Goal: Task Accomplishment & Management: Complete application form

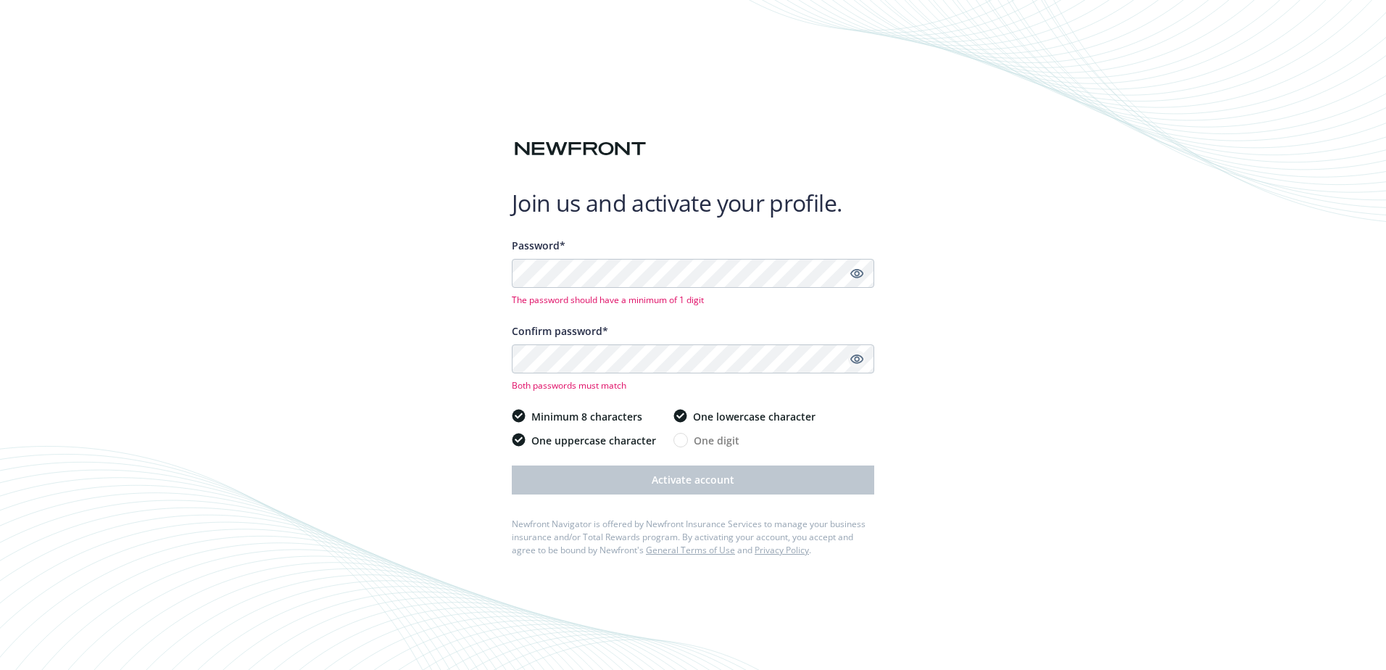
click at [853, 359] on icon "Show password" at bounding box center [856, 358] width 13 height 13
click at [861, 273] on icon "Show password" at bounding box center [856, 273] width 13 height 13
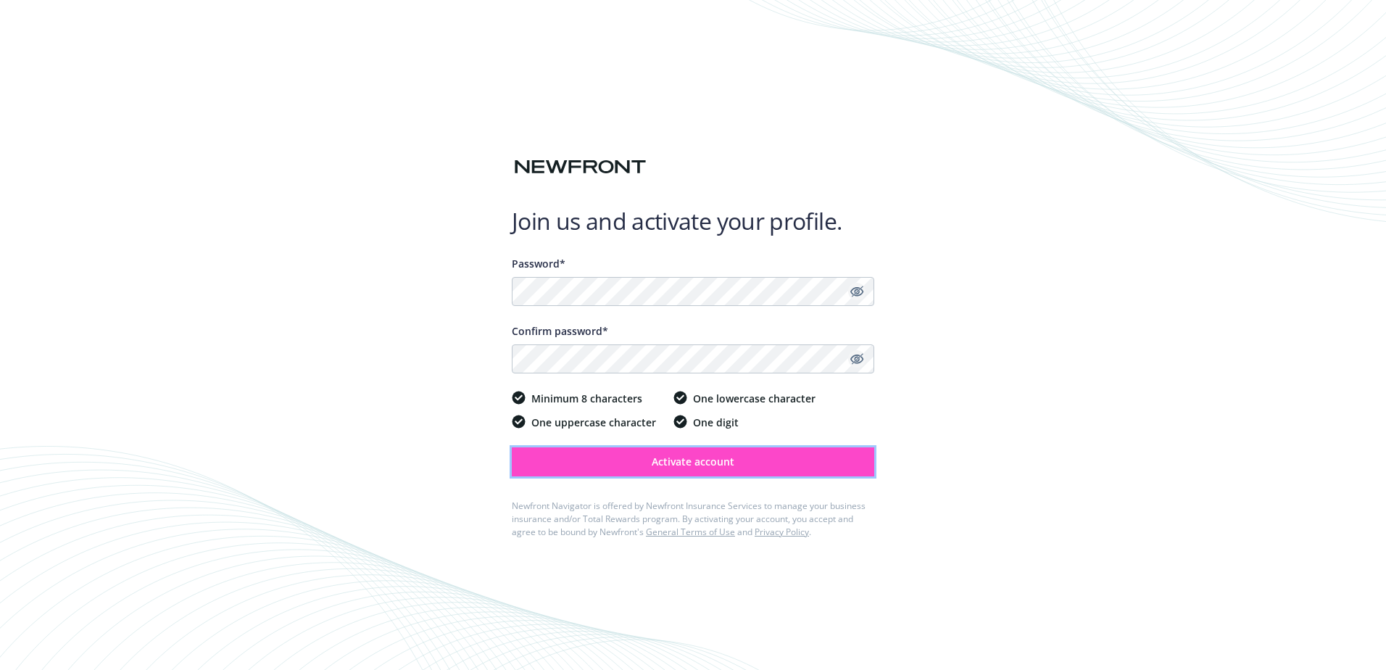
click at [732, 468] on button "Activate account" at bounding box center [693, 461] width 363 height 29
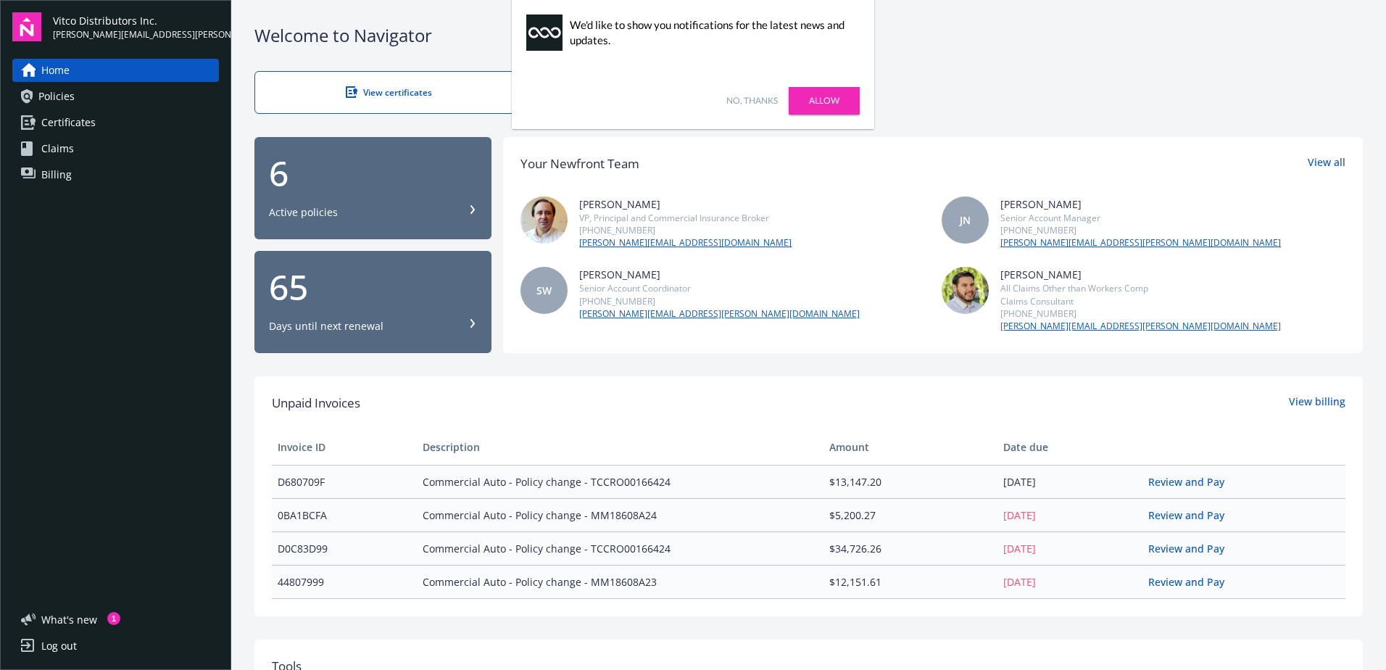
click at [748, 102] on link "No, thanks" at bounding box center [751, 100] width 51 height 13
